Goal: Check status: Check status

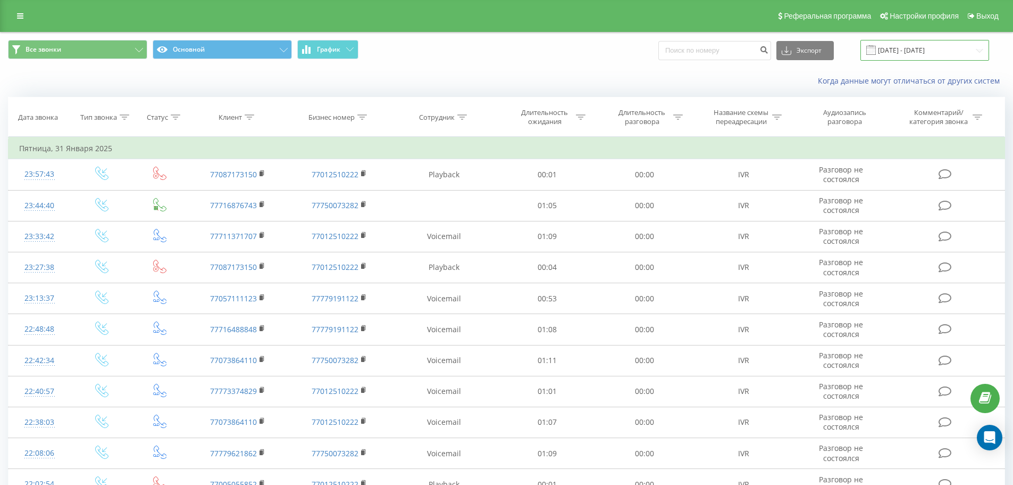
drag, startPoint x: 907, startPoint y: 53, endPoint x: 905, endPoint y: 46, distance: 6.5
click at [907, 46] on input "[DATE] - [DATE]" at bounding box center [925, 50] width 129 height 21
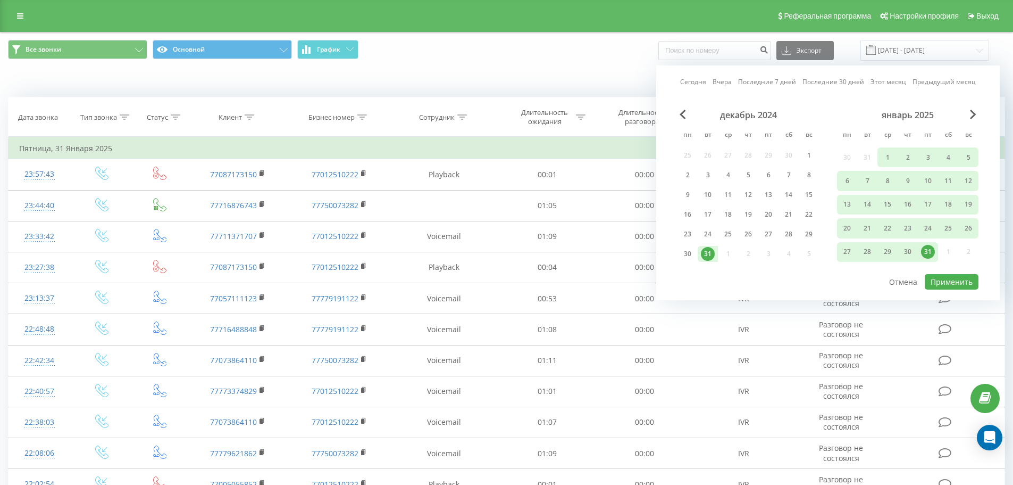
click at [700, 84] on link "Сегодня" at bounding box center [693, 82] width 26 height 10
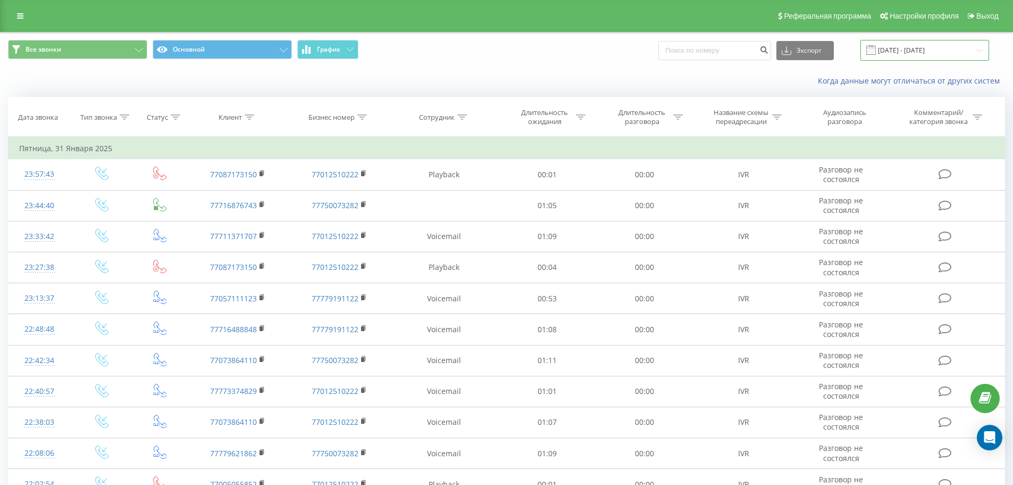
click at [907, 51] on input "[DATE] - [DATE]" at bounding box center [925, 50] width 129 height 21
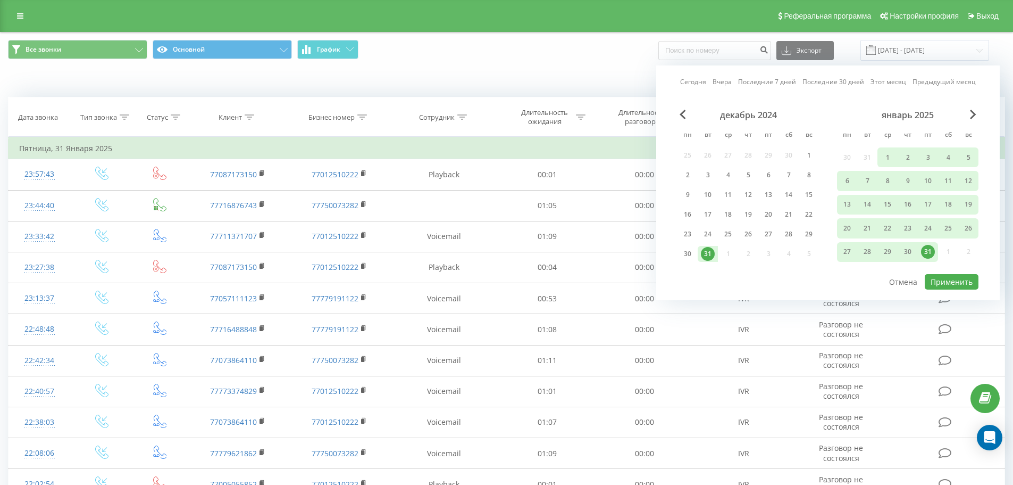
click at [701, 83] on link "Сегодня" at bounding box center [693, 82] width 26 height 10
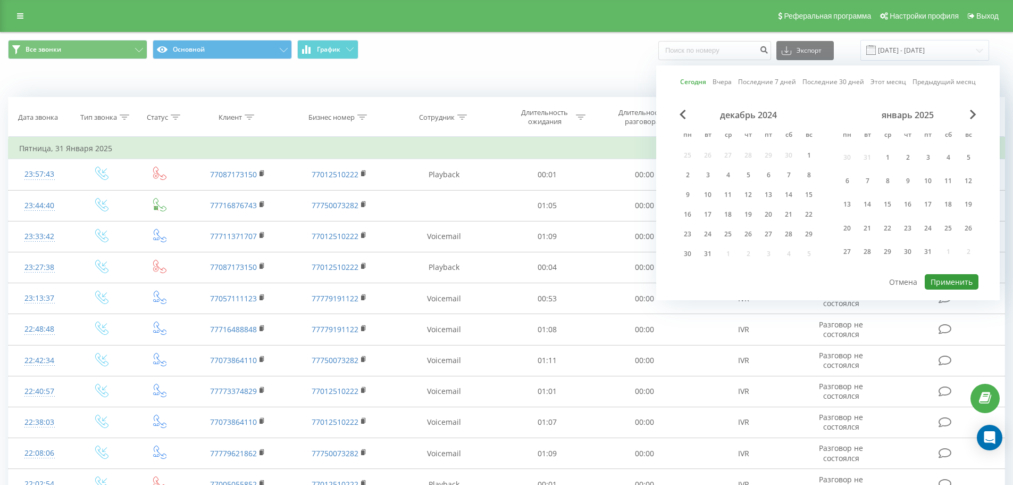
click at [938, 280] on button "Применить" at bounding box center [952, 281] width 54 height 15
type input "23.09.2025 - 23.09.2025"
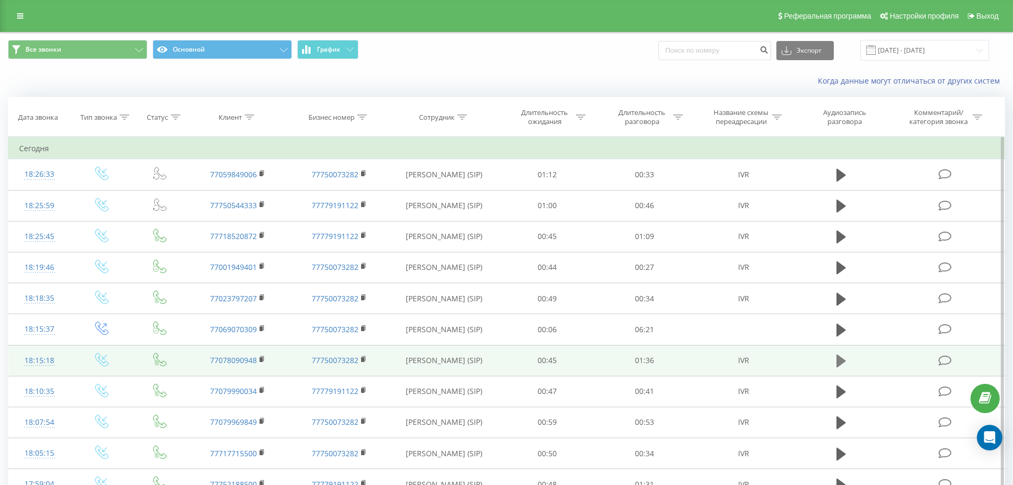
click at [841, 367] on icon at bounding box center [842, 360] width 10 height 13
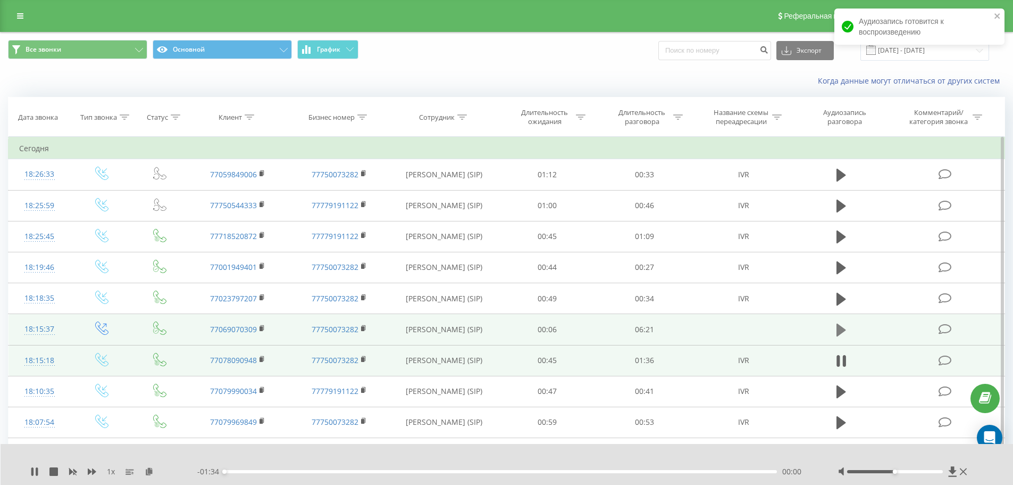
click at [838, 336] on icon at bounding box center [842, 329] width 10 height 13
click at [934, 473] on div at bounding box center [895, 471] width 96 height 3
drag, startPoint x: 939, startPoint y: 473, endPoint x: 943, endPoint y: 468, distance: 6.1
click at [941, 473] on div at bounding box center [904, 471] width 132 height 11
click at [952, 469] on icon at bounding box center [953, 471] width 8 height 10
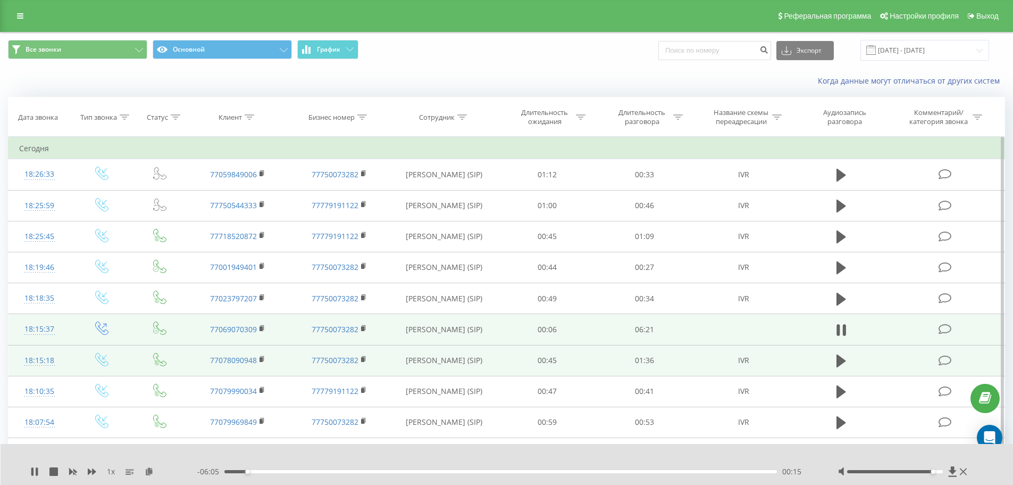
drag, startPoint x: 34, startPoint y: 472, endPoint x: 96, endPoint y: 450, distance: 65.6
click at [34, 472] on icon at bounding box center [34, 471] width 9 height 9
drag, startPoint x: 934, startPoint y: 470, endPoint x: 946, endPoint y: 471, distance: 11.8
click at [946, 471] on div at bounding box center [904, 471] width 132 height 11
